Goal: Task Accomplishment & Management: Complete application form

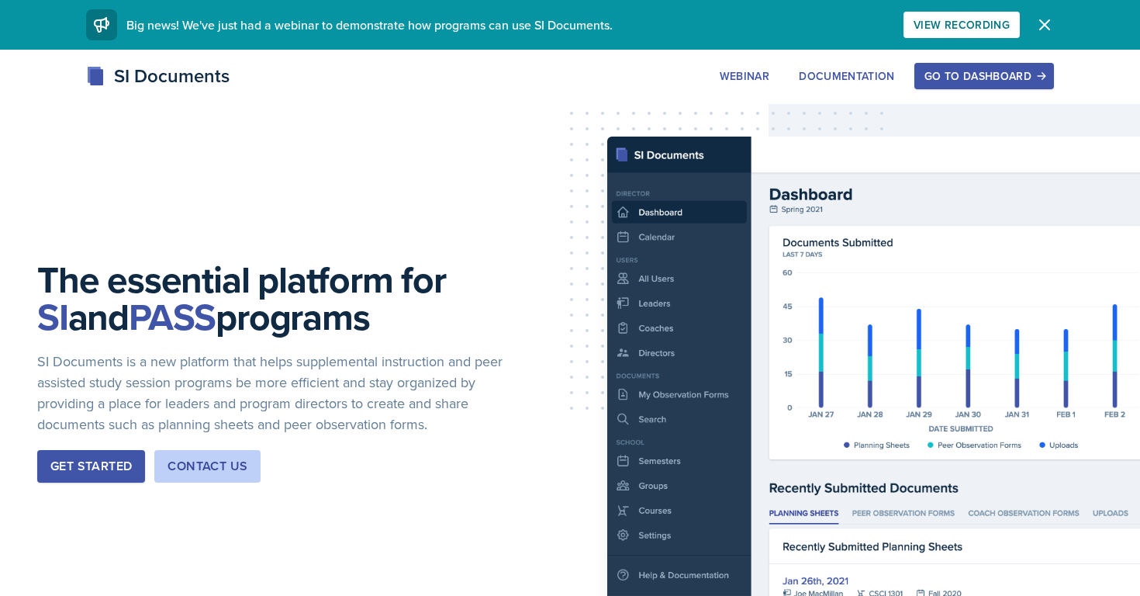
click at [989, 81] on div "Go to Dashboard" at bounding box center [983, 76] width 119 height 12
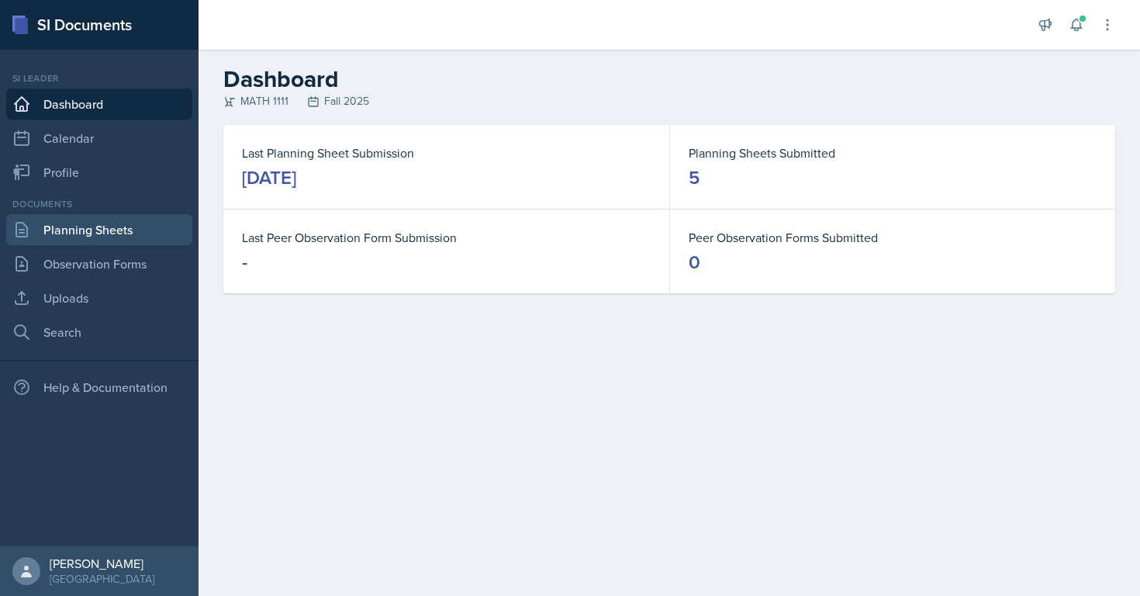
click at [82, 237] on link "Planning Sheets" at bounding box center [99, 229] width 186 height 31
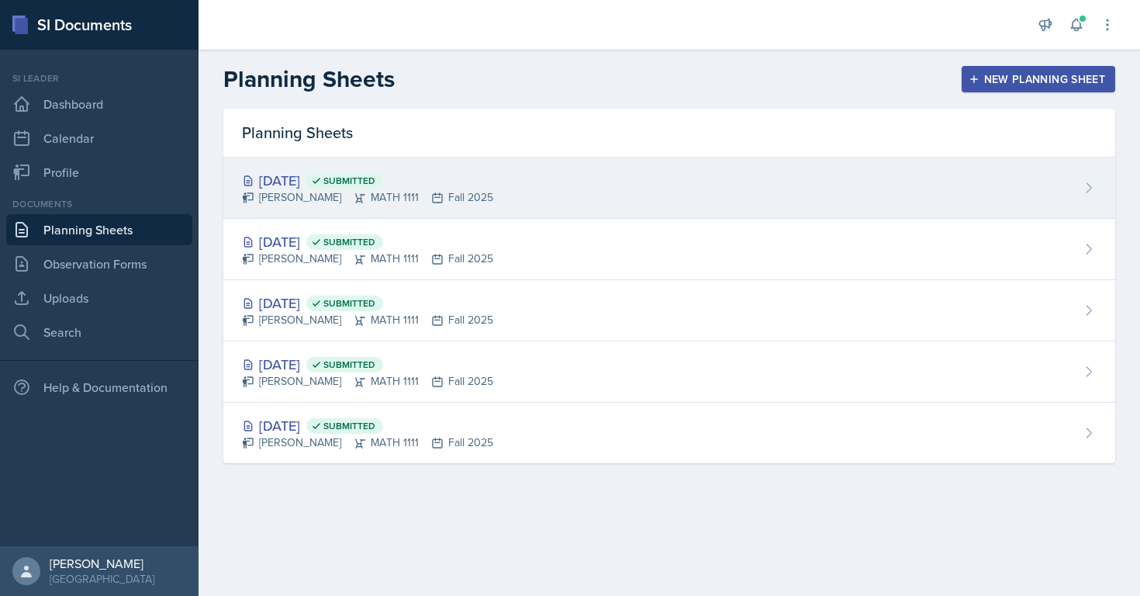
click at [292, 178] on div "[DATE] Submitted" at bounding box center [367, 180] width 251 height 21
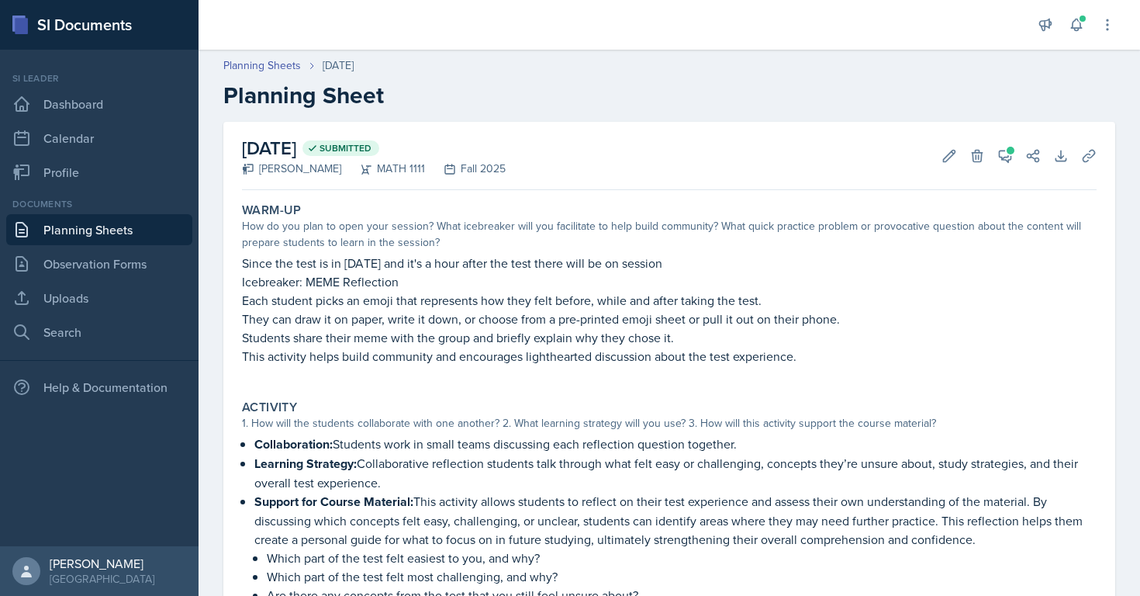
click at [1009, 137] on div "[DATE] Submitted [PERSON_NAME] MATH 1111 Fall 2025 Edit Delete View Comments Co…" at bounding box center [669, 156] width 855 height 68
click at [1009, 150] on span at bounding box center [1010, 151] width 8 height 8
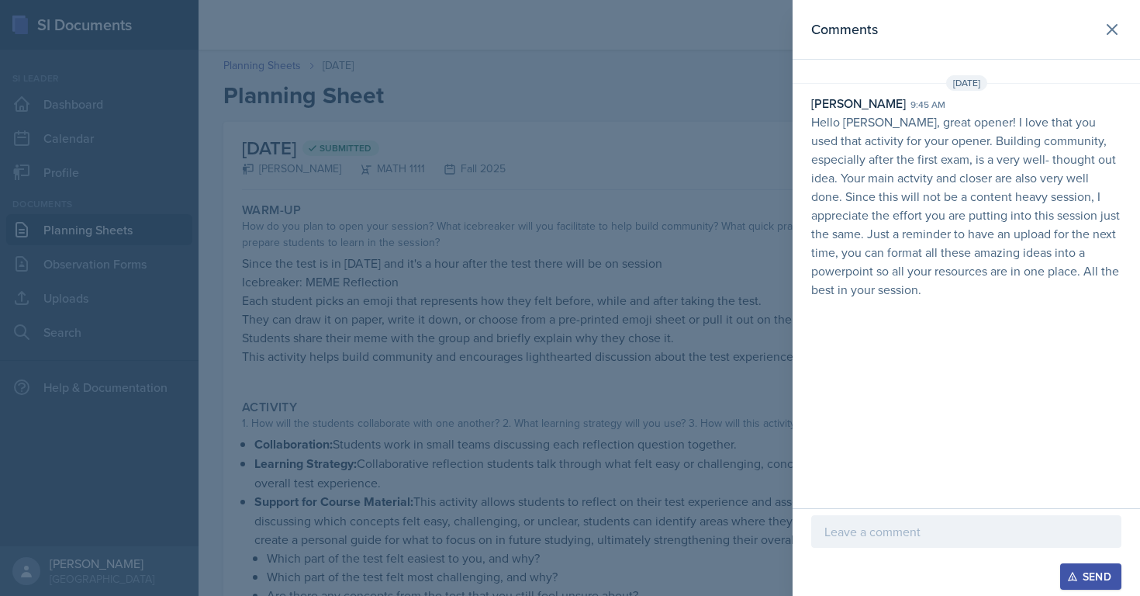
click at [352, 337] on div at bounding box center [570, 298] width 1140 height 596
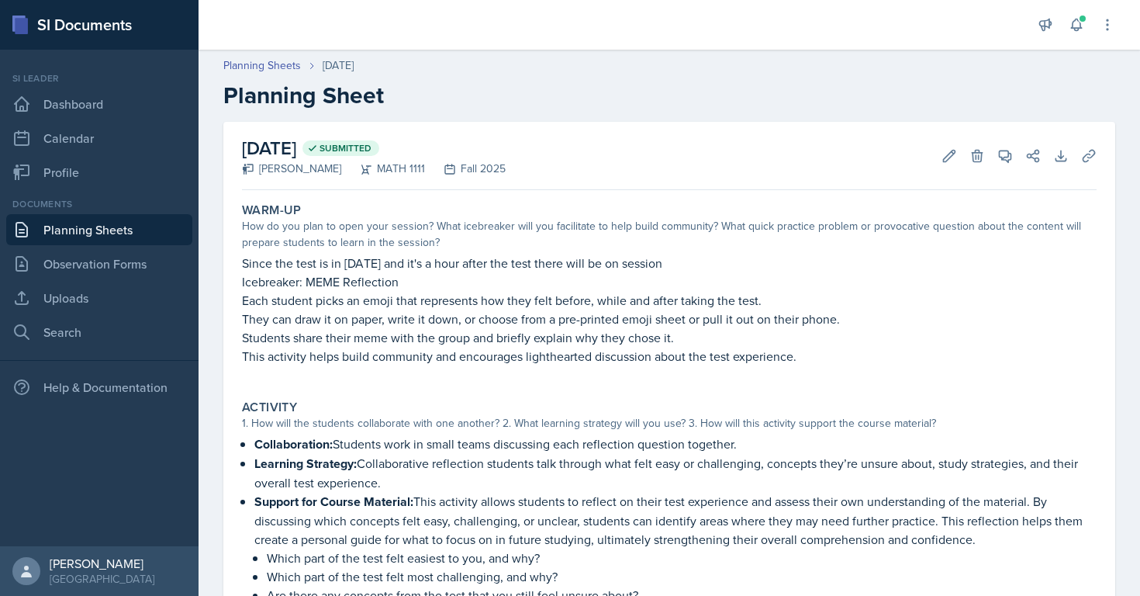
click at [42, 237] on link "Planning Sheets" at bounding box center [99, 229] width 186 height 31
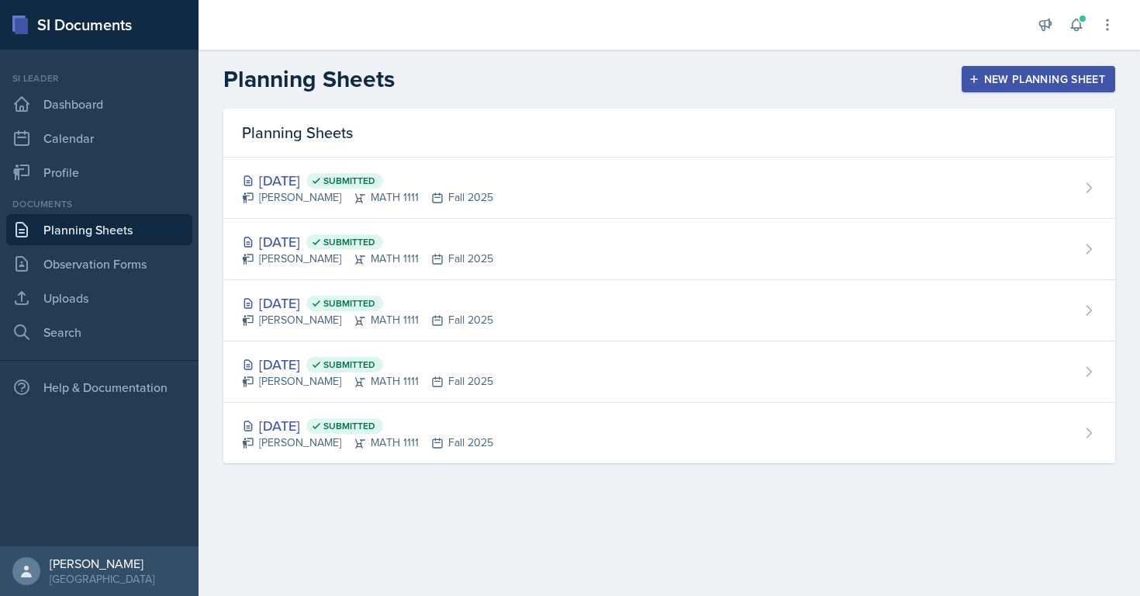
click at [1041, 80] on div "New Planning Sheet" at bounding box center [1038, 79] width 133 height 12
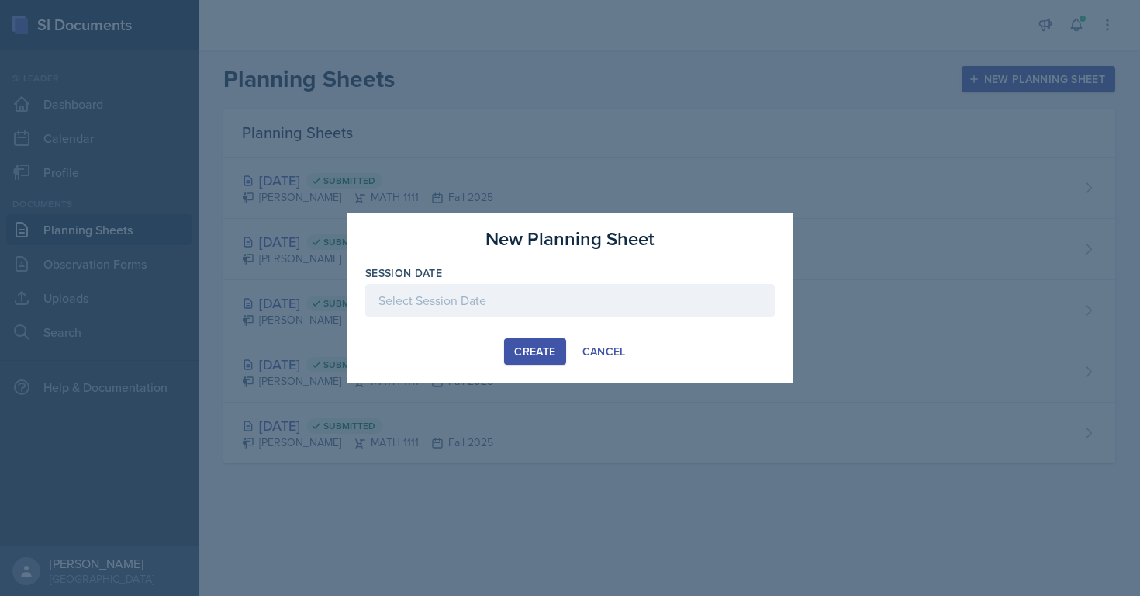
click at [452, 306] on div at bounding box center [569, 300] width 409 height 33
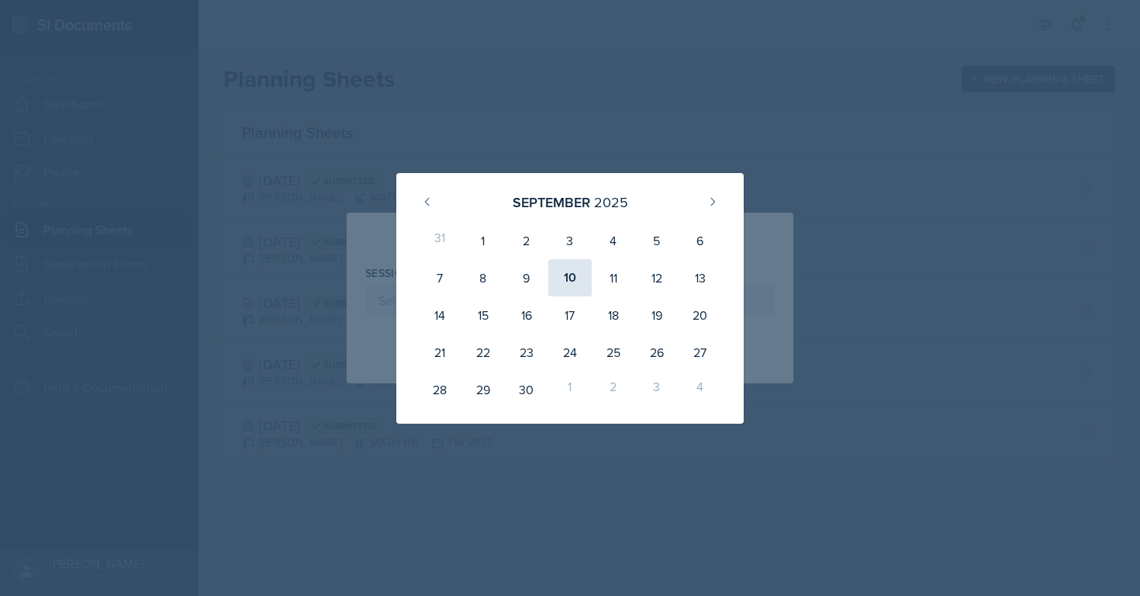
click at [557, 273] on div "10" at bounding box center [569, 277] width 43 height 37
type input "[DATE]"
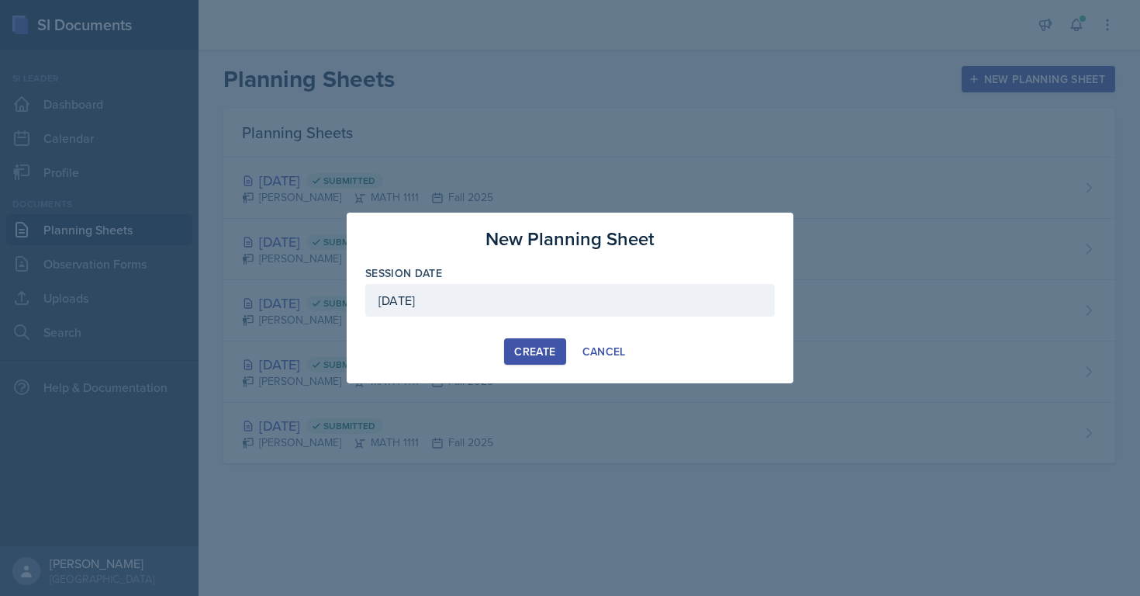
click at [531, 356] on div "Create" at bounding box center [534, 351] width 41 height 12
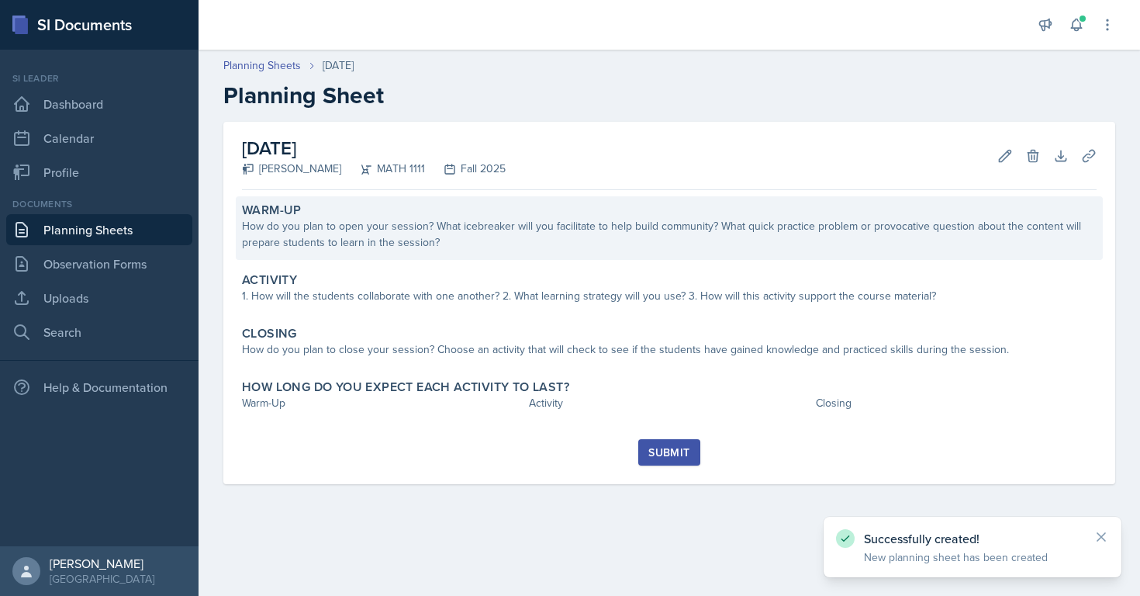
click at [381, 247] on div "How do you plan to open your session? What icebreaker will you facilitate to he…" at bounding box center [669, 234] width 855 height 33
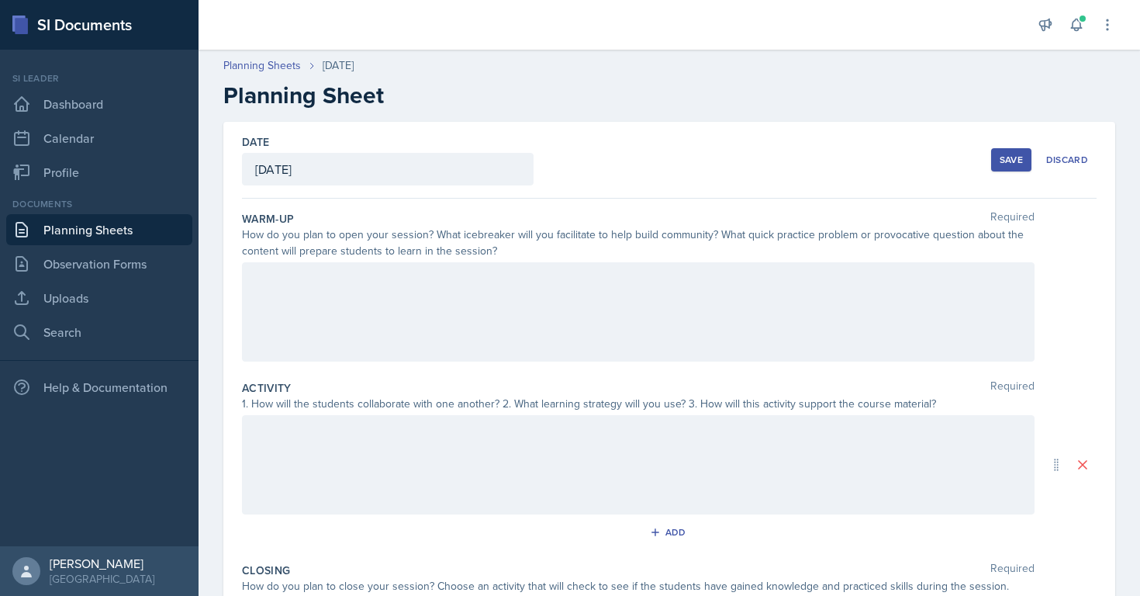
click at [385, 326] on div at bounding box center [638, 311] width 792 height 99
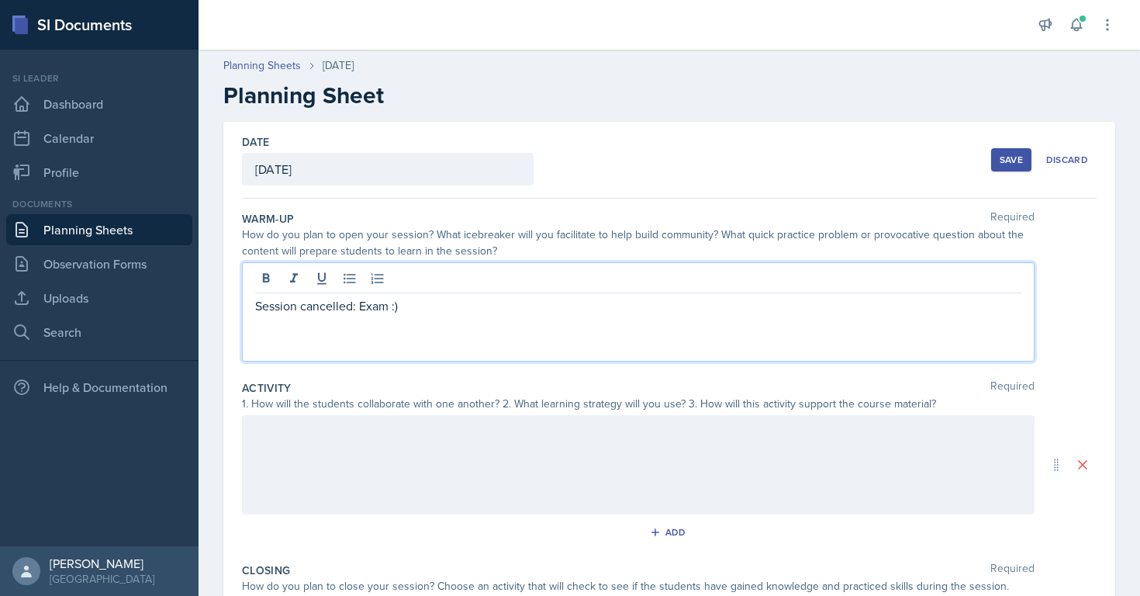
click at [1010, 163] on div "Save" at bounding box center [1011, 160] width 23 height 12
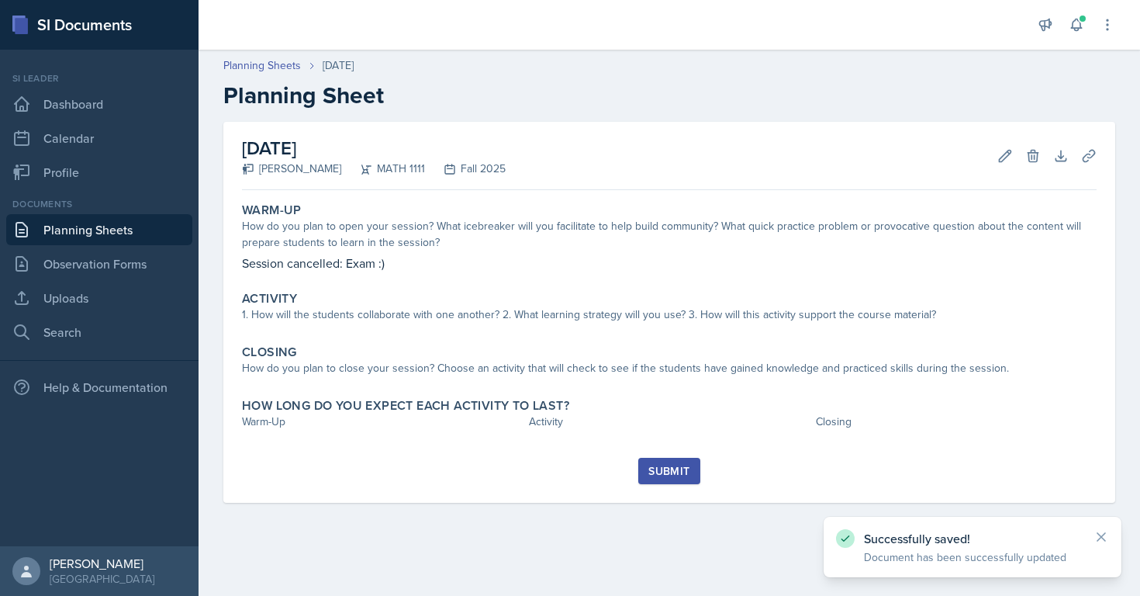
click at [678, 480] on button "Submit" at bounding box center [668, 470] width 61 height 26
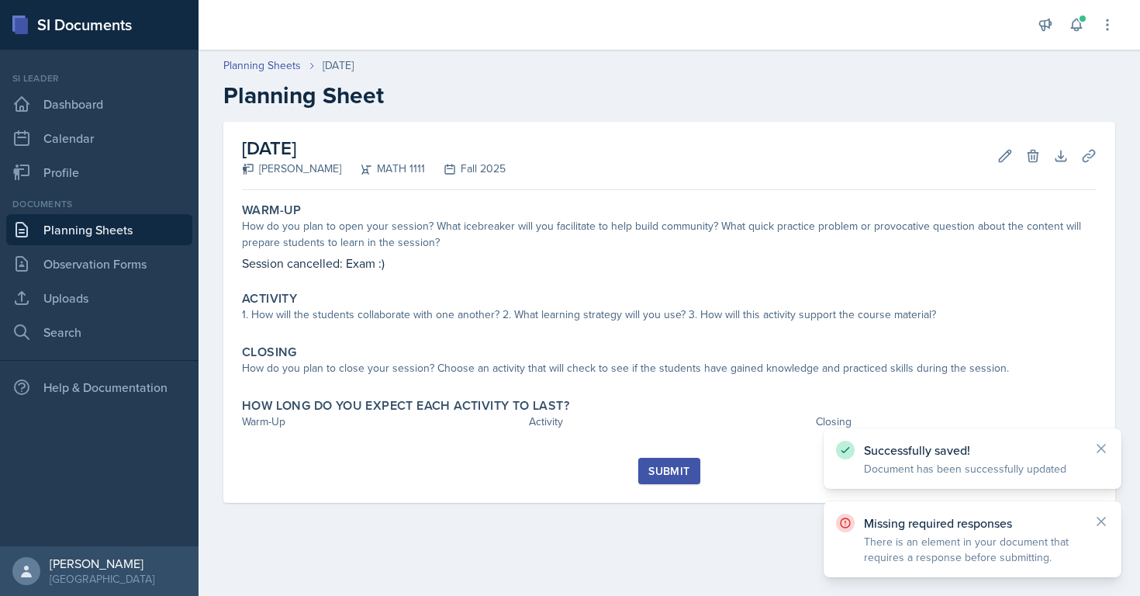
click at [668, 471] on div "Submit" at bounding box center [668, 470] width 41 height 12
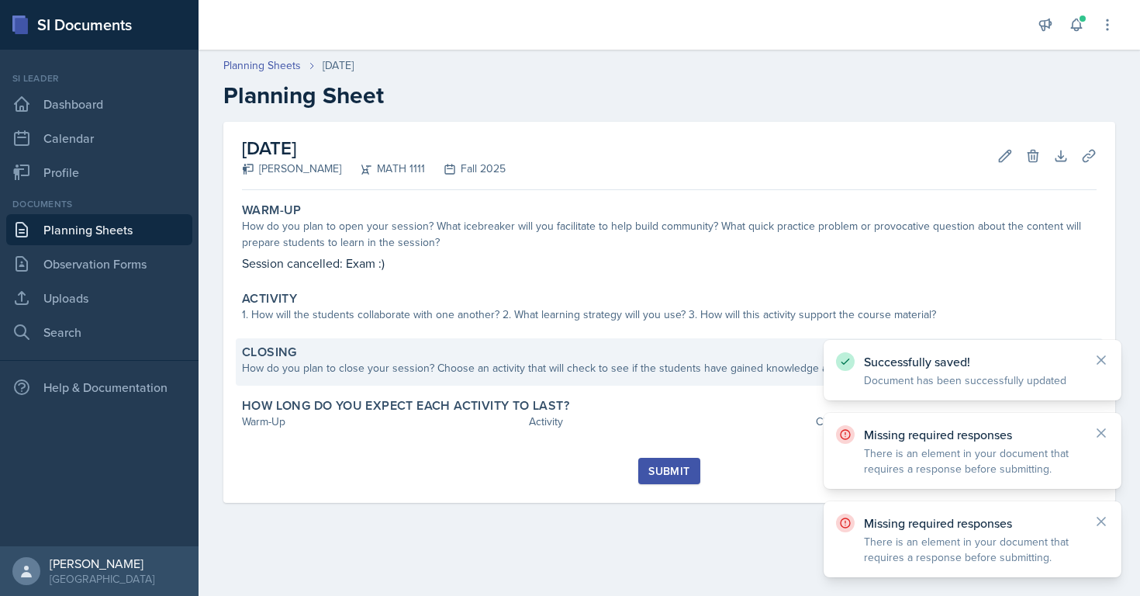
click at [596, 376] on div "Closing How do you plan to close your session? Choose an activity that will che…" at bounding box center [669, 361] width 867 height 47
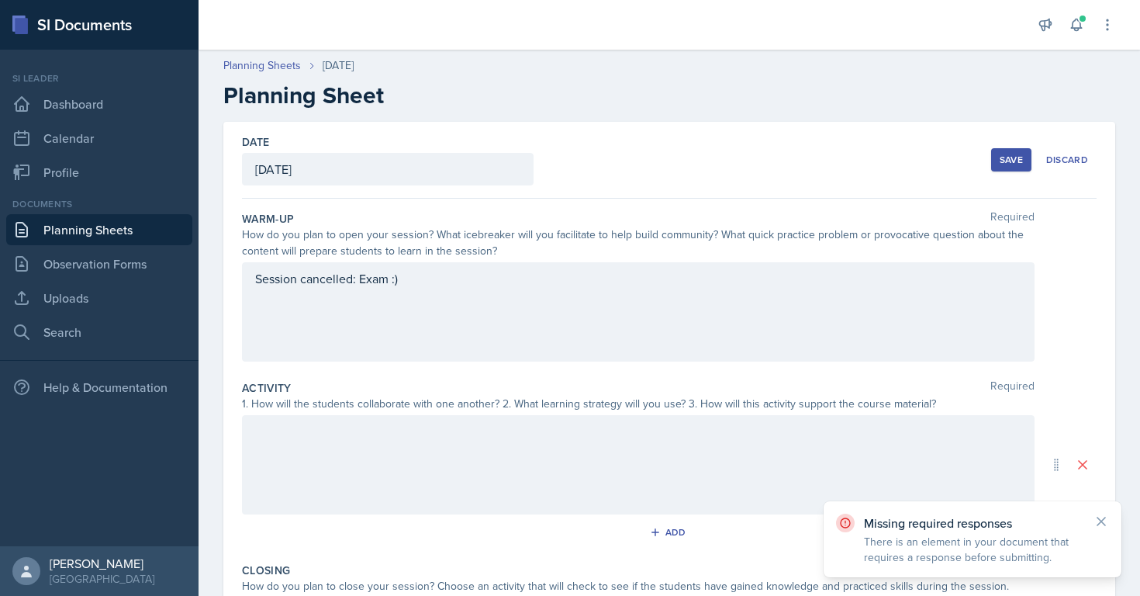
click at [327, 288] on div "Session cancelled: Exam :)" at bounding box center [638, 311] width 792 height 99
click at [0, 0] on button at bounding box center [0, 0] width 0 height 0
click at [327, 288] on button at bounding box center [322, 279] width 22 height 22
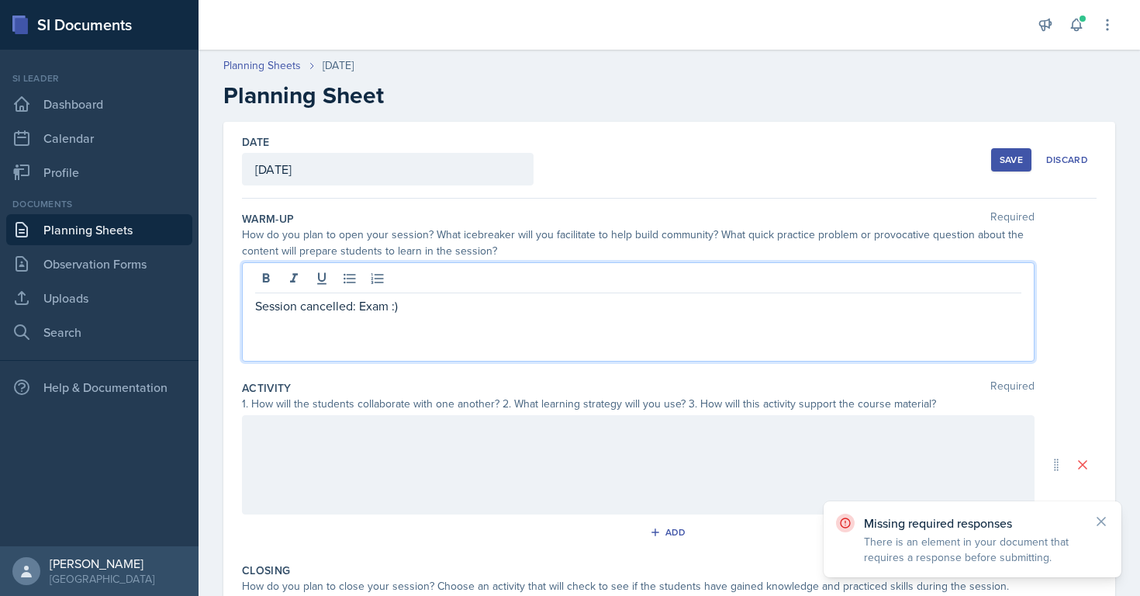
click at [320, 315] on div "Session cancelled: Exam :)" at bounding box center [638, 311] width 792 height 99
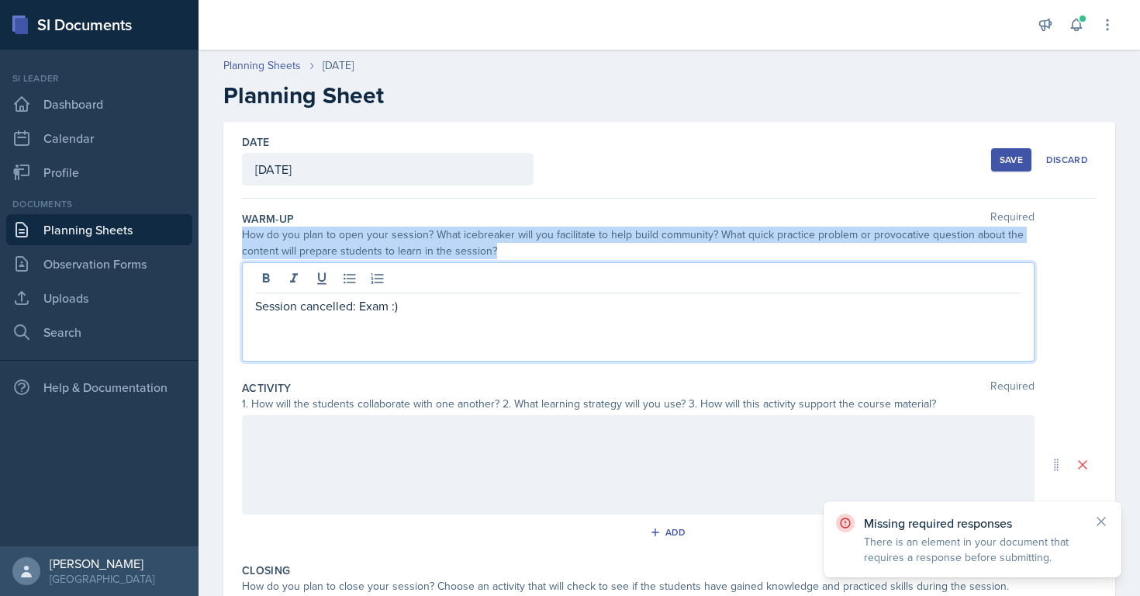
click at [320, 315] on div "Session cancelled: Exam :)" at bounding box center [638, 311] width 792 height 99
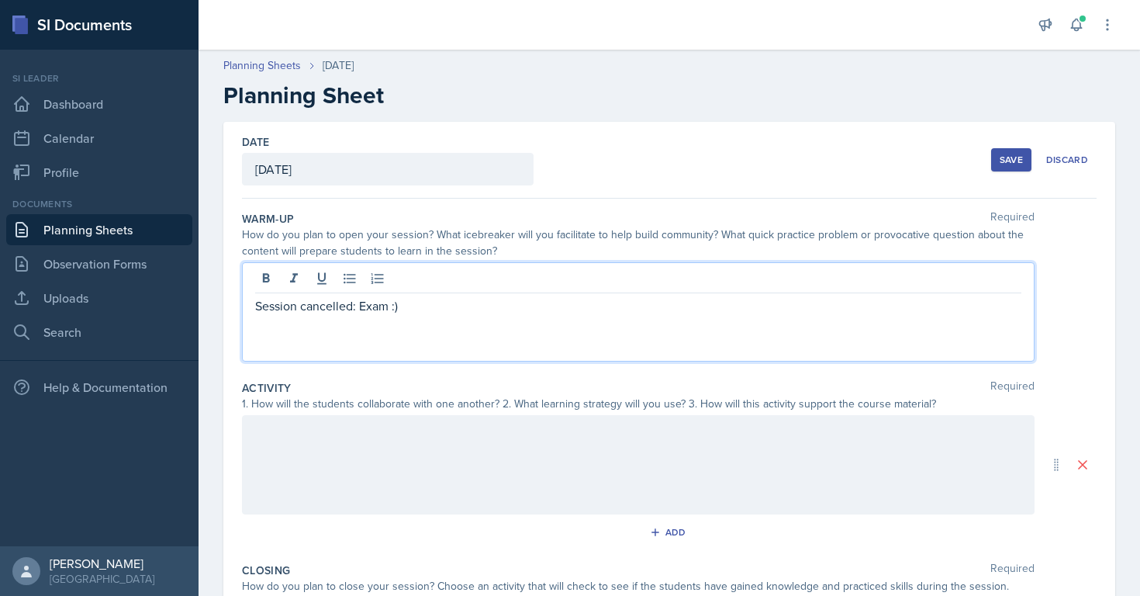
click at [320, 304] on p "Session cancelled: Exam :)" at bounding box center [638, 305] width 766 height 19
copy p "Session cancelled: Exam :)"
click at [310, 447] on div at bounding box center [638, 464] width 792 height 99
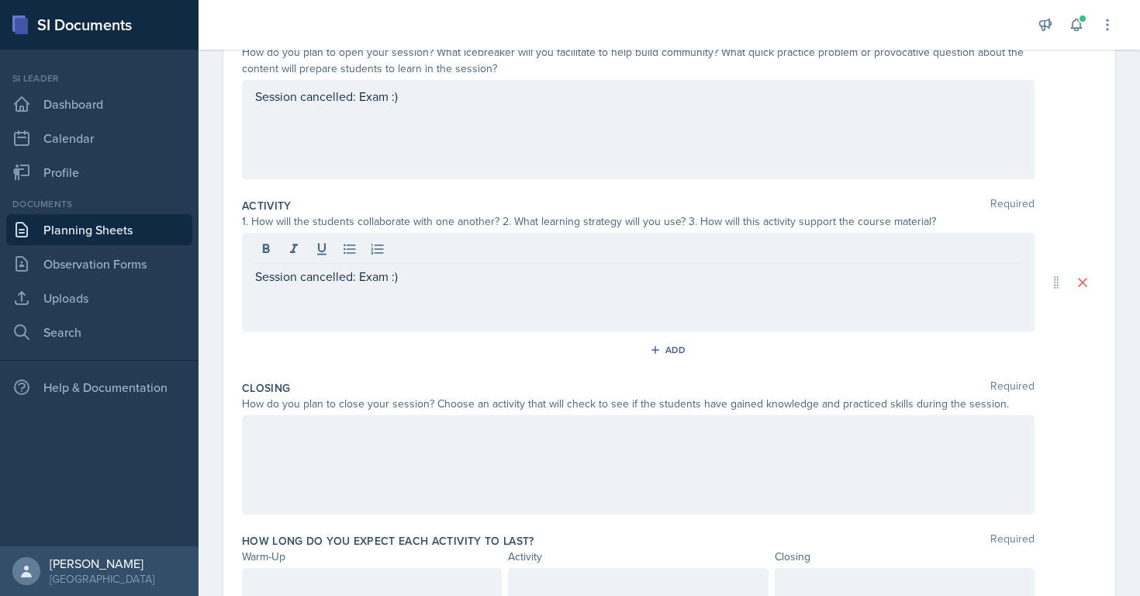
click at [331, 465] on div at bounding box center [638, 464] width 792 height 99
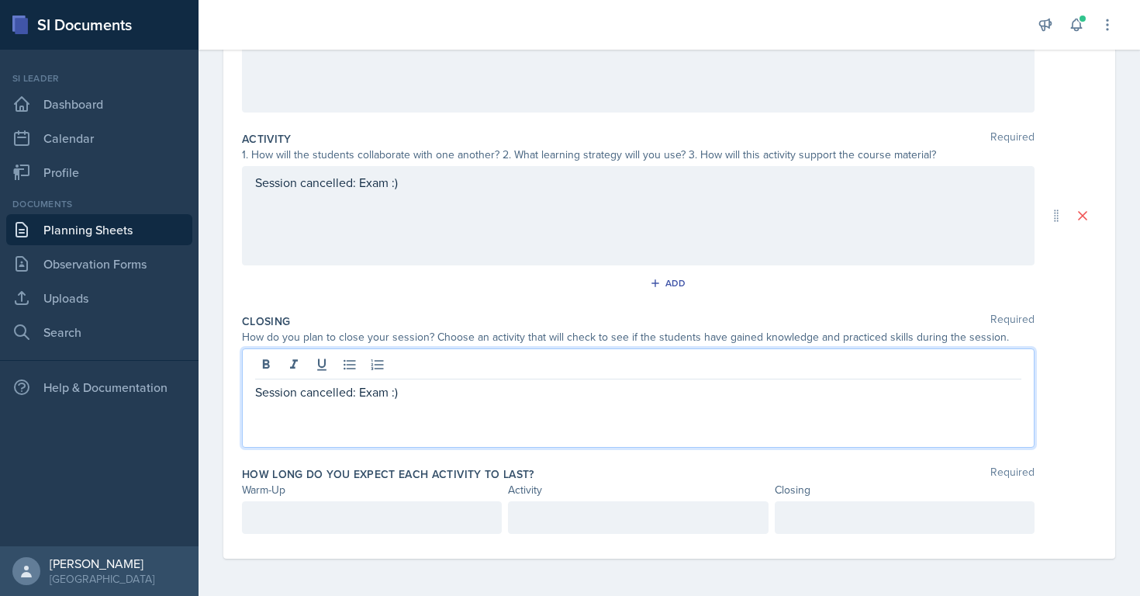
scroll to position [276, 0]
click at [456, 525] on p at bounding box center [371, 517] width 233 height 19
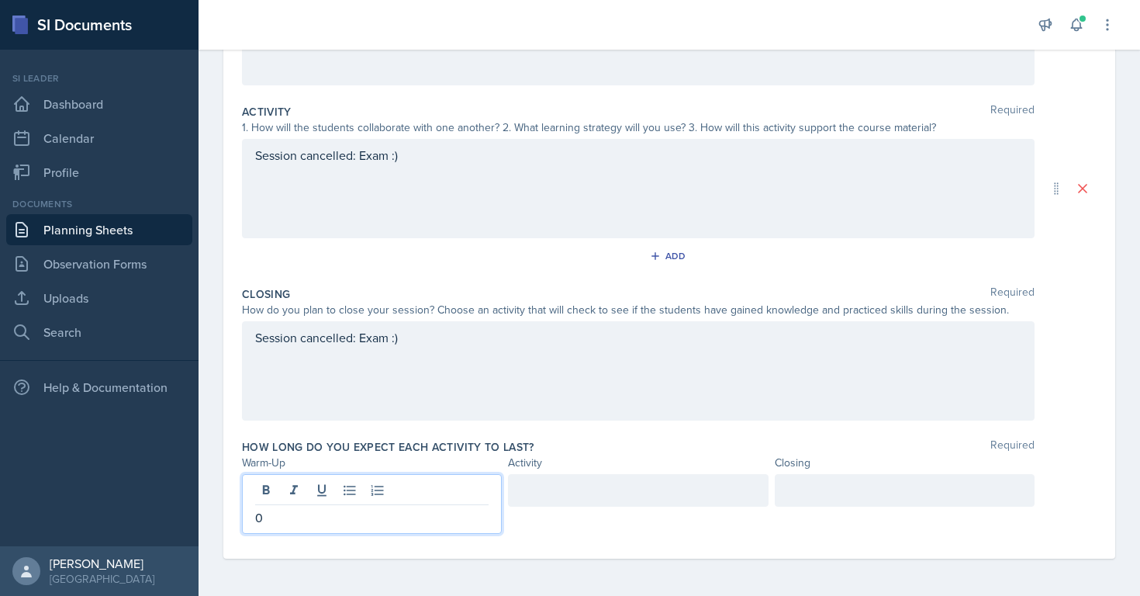
click at [560, 493] on div at bounding box center [638, 490] width 260 height 33
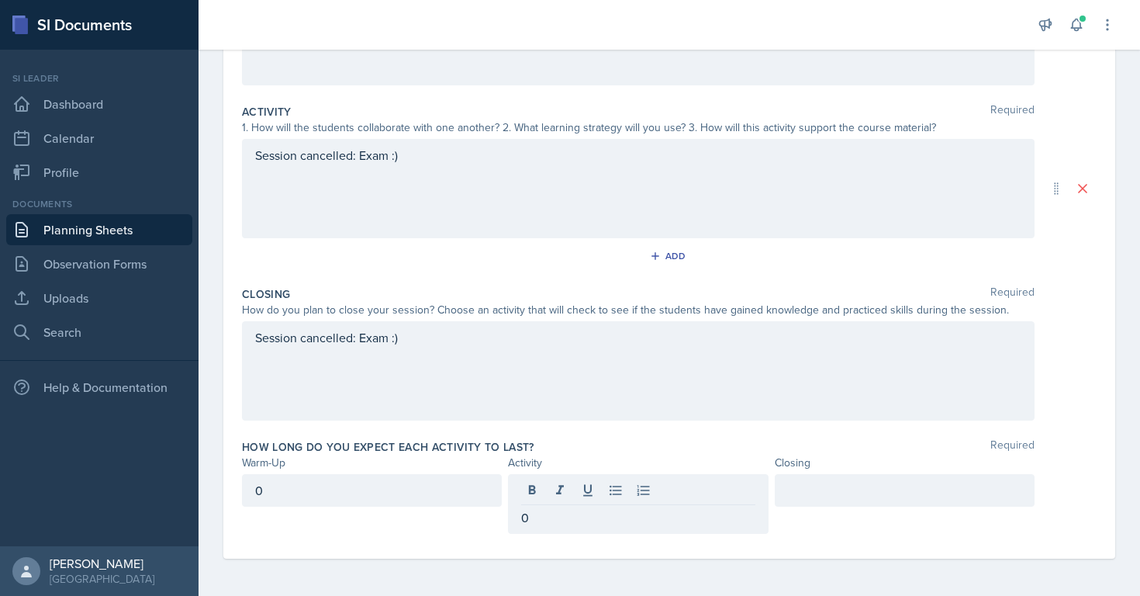
click at [804, 499] on div at bounding box center [905, 490] width 260 height 33
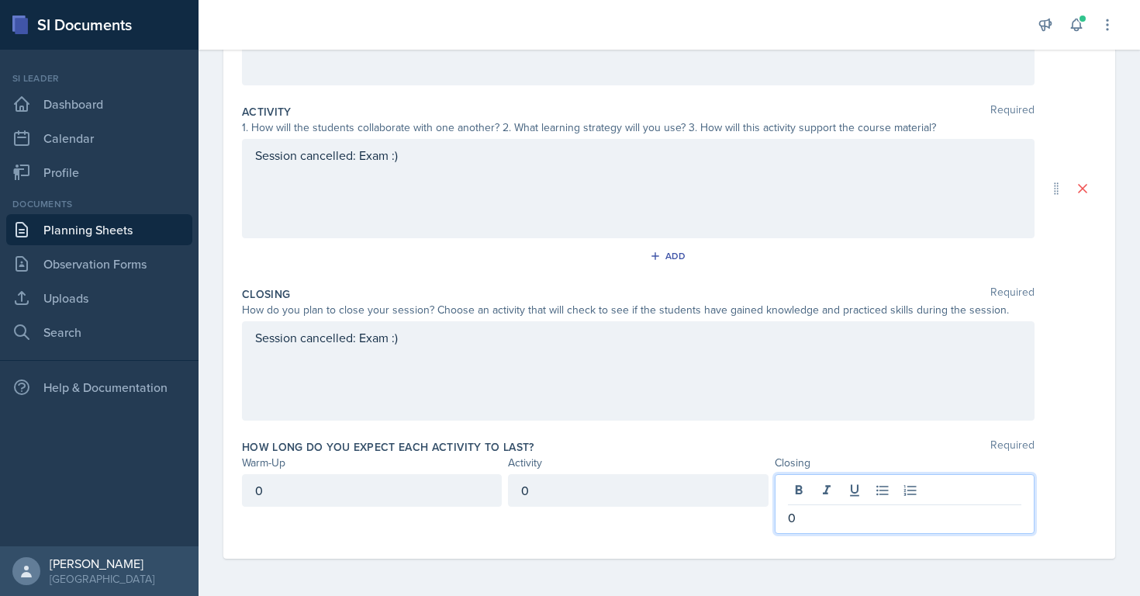
scroll to position [0, 0]
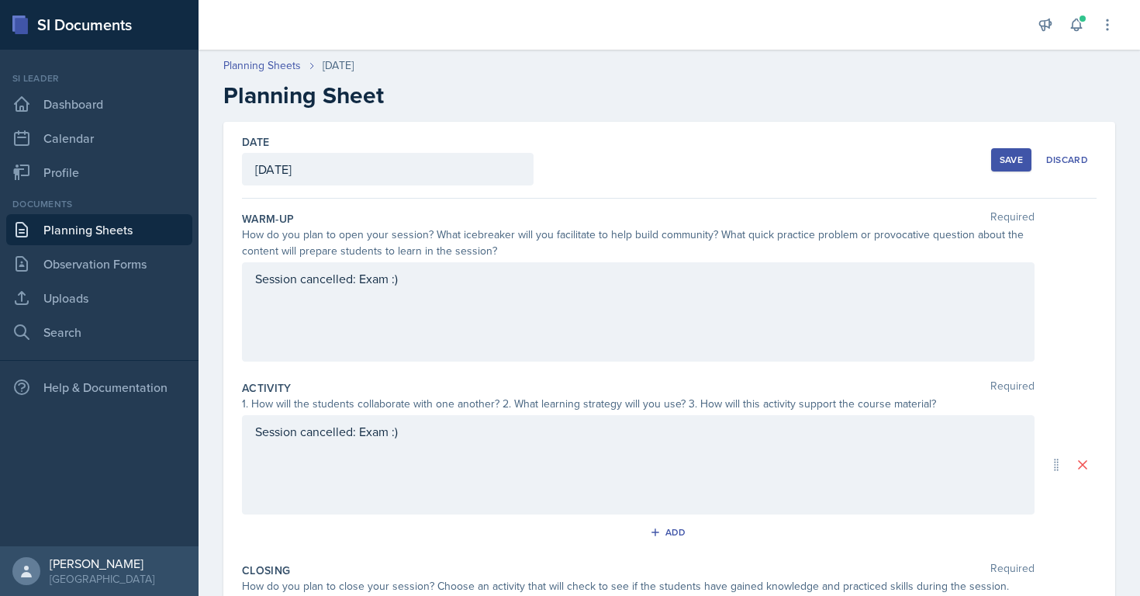
click at [1009, 161] on div "Save" at bounding box center [1011, 160] width 23 height 12
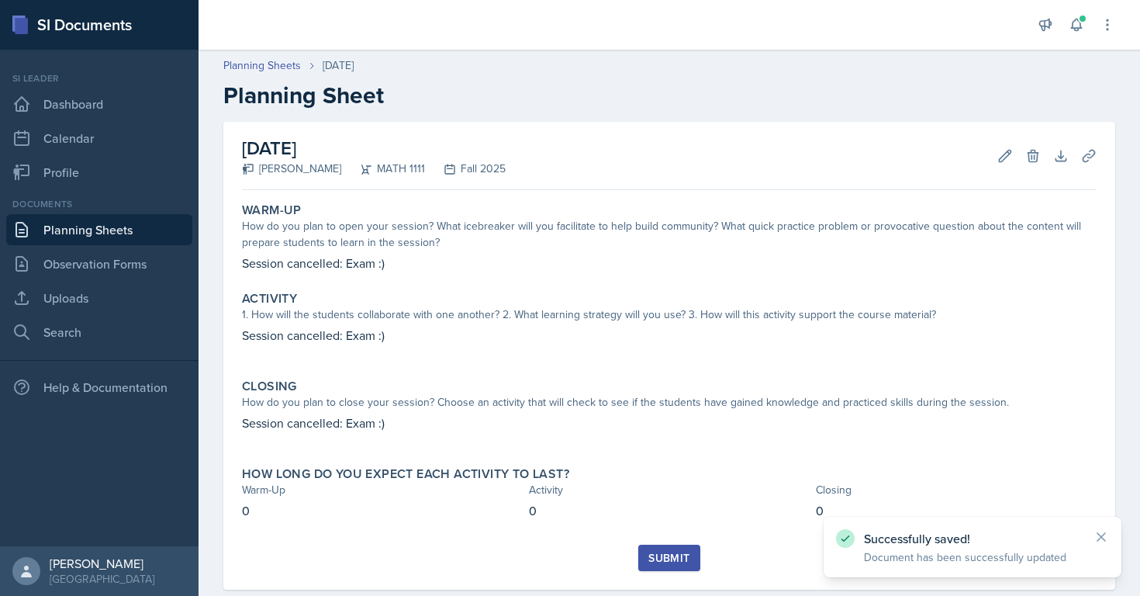
click at [669, 555] on div "Submit" at bounding box center [668, 557] width 41 height 12
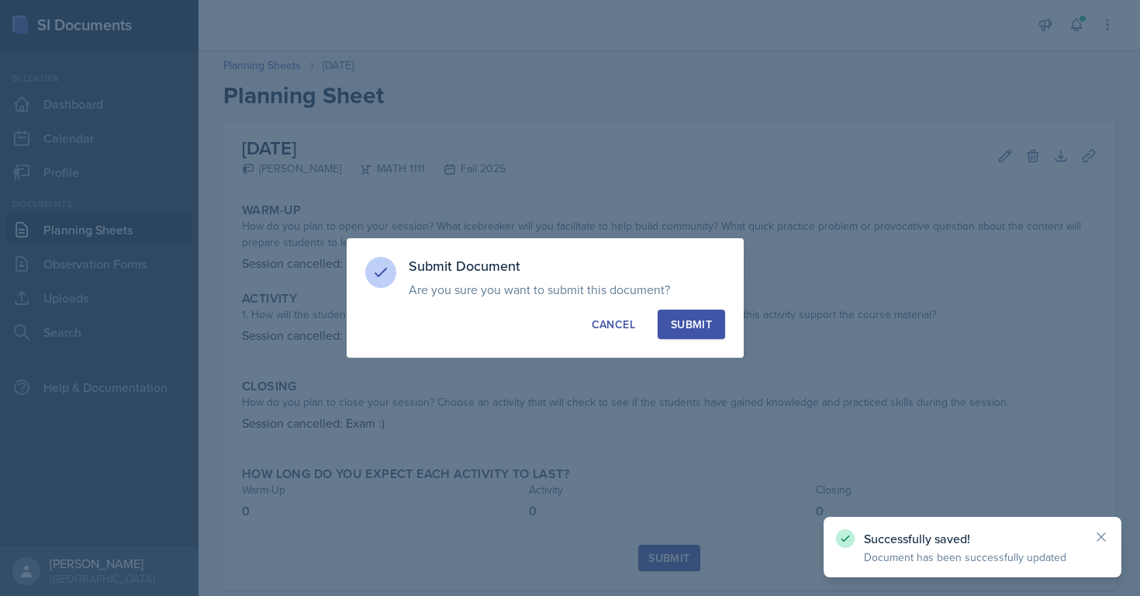
click at [689, 323] on div "Submit" at bounding box center [691, 324] width 41 height 16
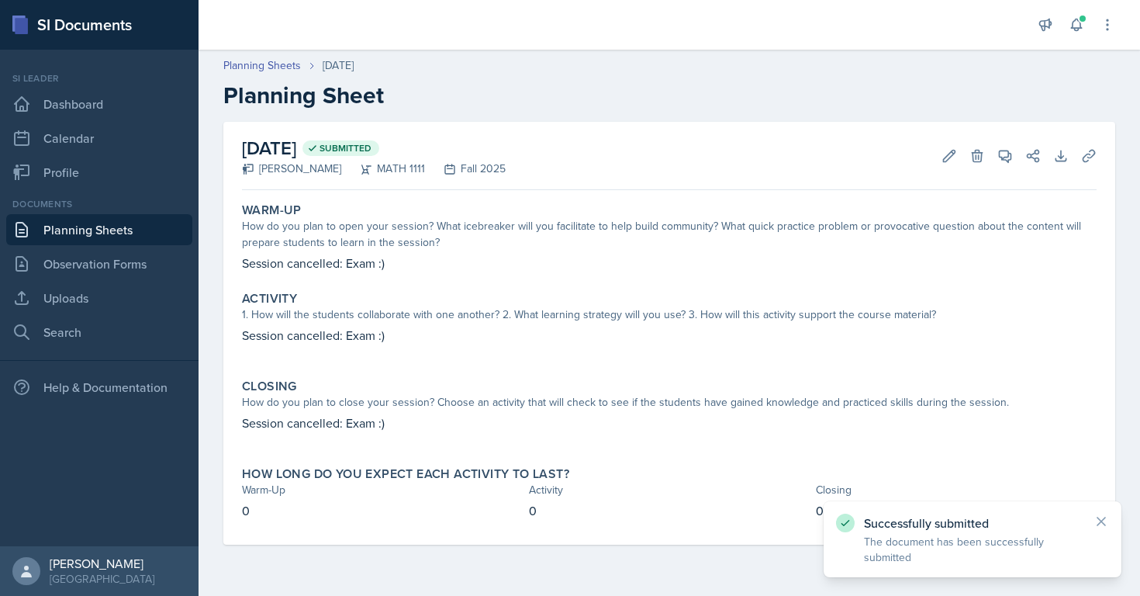
click at [80, 229] on link "Planning Sheets" at bounding box center [99, 229] width 186 height 31
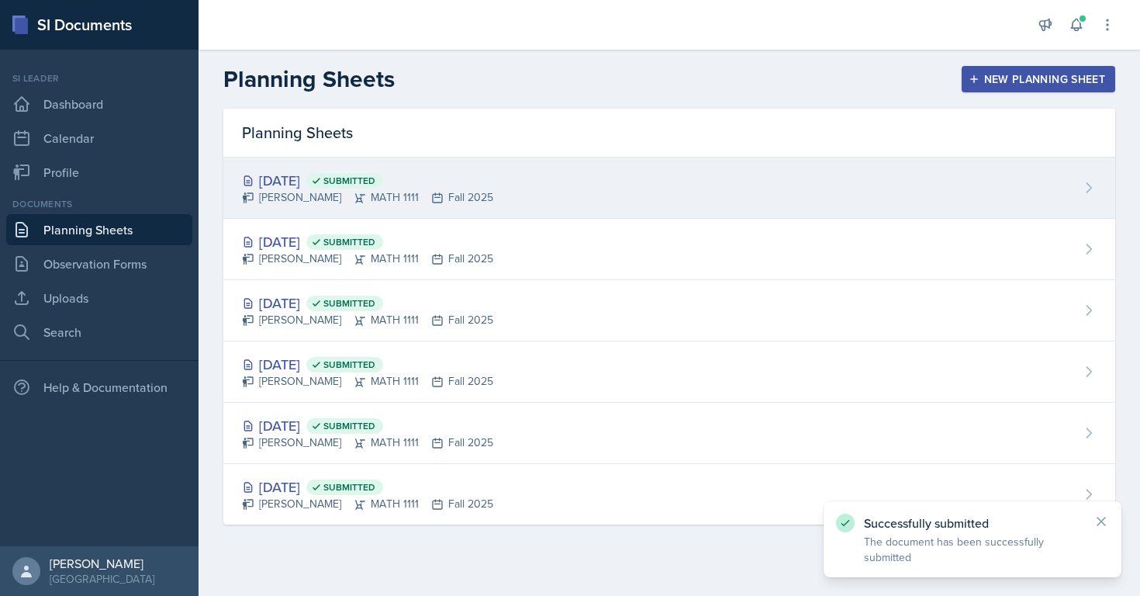
click at [556, 185] on div "[DATE] Submitted [PERSON_NAME] MATH 1111 Fall 2025" at bounding box center [669, 187] width 892 height 61
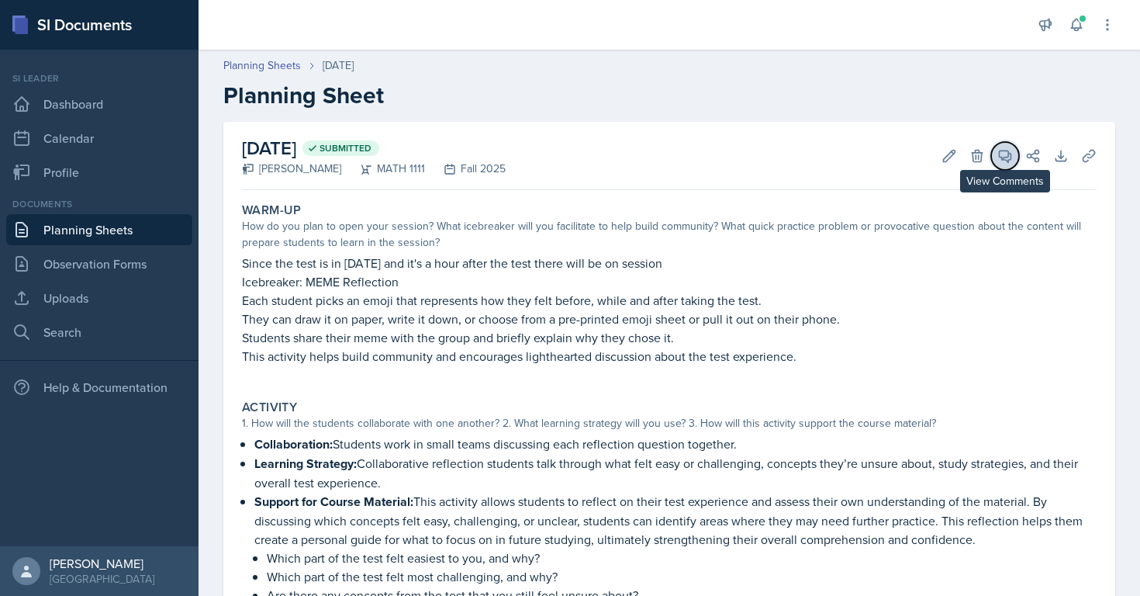
click at [992, 159] on button "View Comments" at bounding box center [1005, 156] width 28 height 28
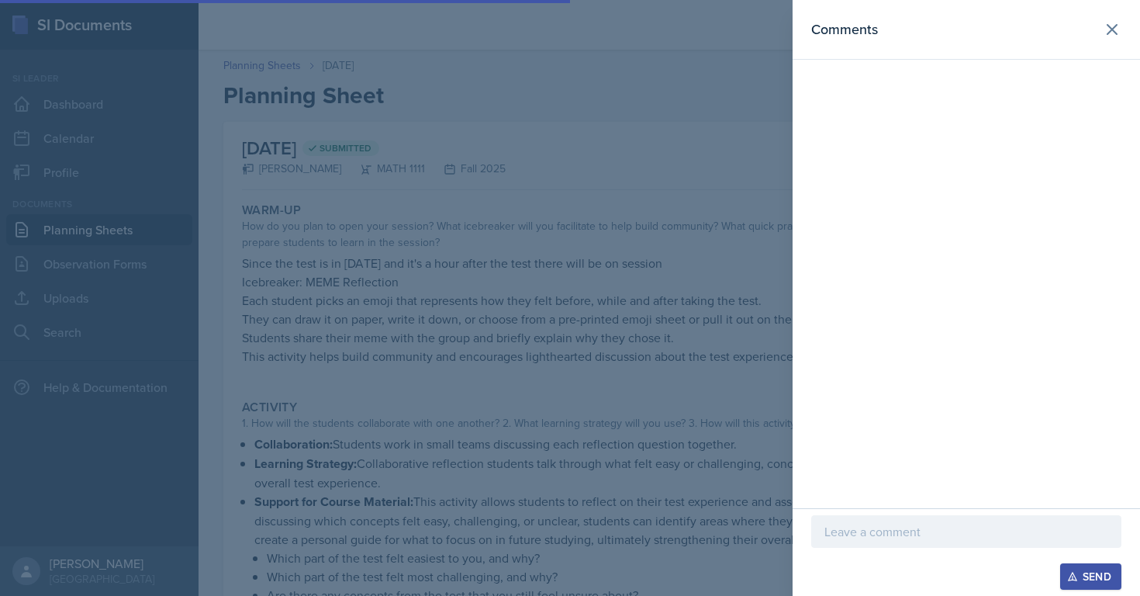
click at [904, 523] on p at bounding box center [966, 531] width 284 height 19
click at [1108, 11] on header "Comments" at bounding box center [965, 30] width 347 height 60
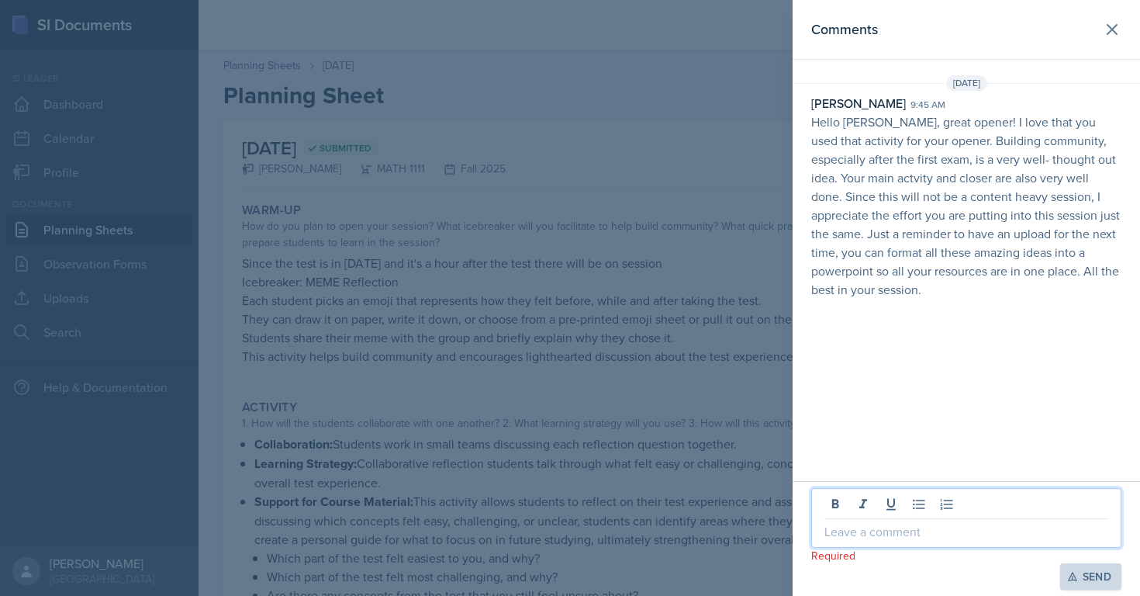
click at [924, 532] on p at bounding box center [966, 531] width 284 height 19
click at [1072, 568] on icon "button" at bounding box center [1072, 576] width 11 height 11
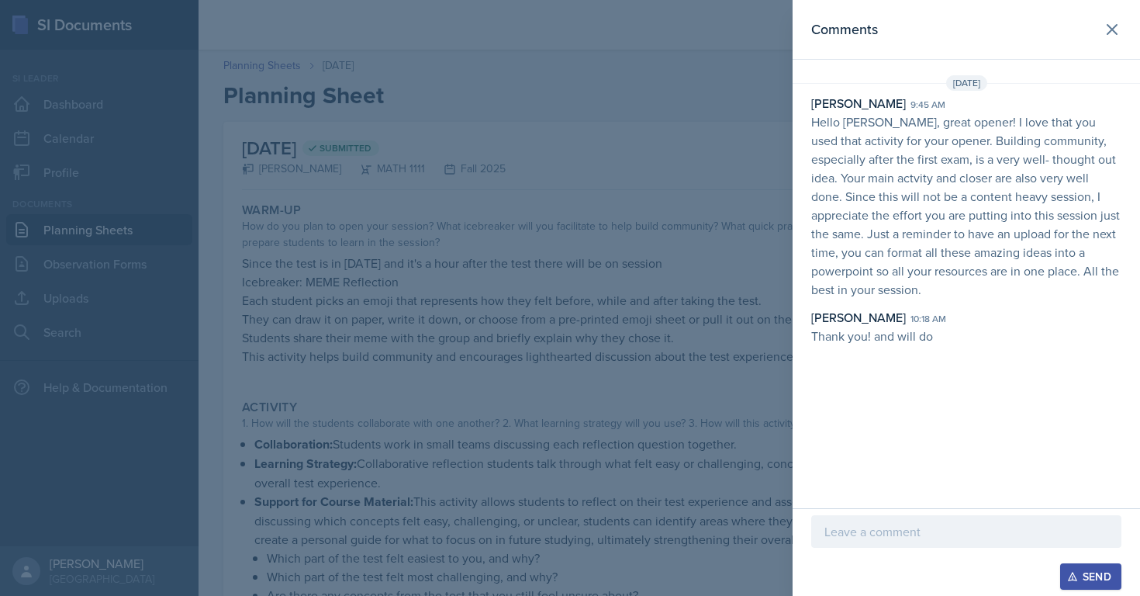
click at [599, 162] on div at bounding box center [570, 298] width 1140 height 596
